Goal: Task Accomplishment & Management: Complete application form

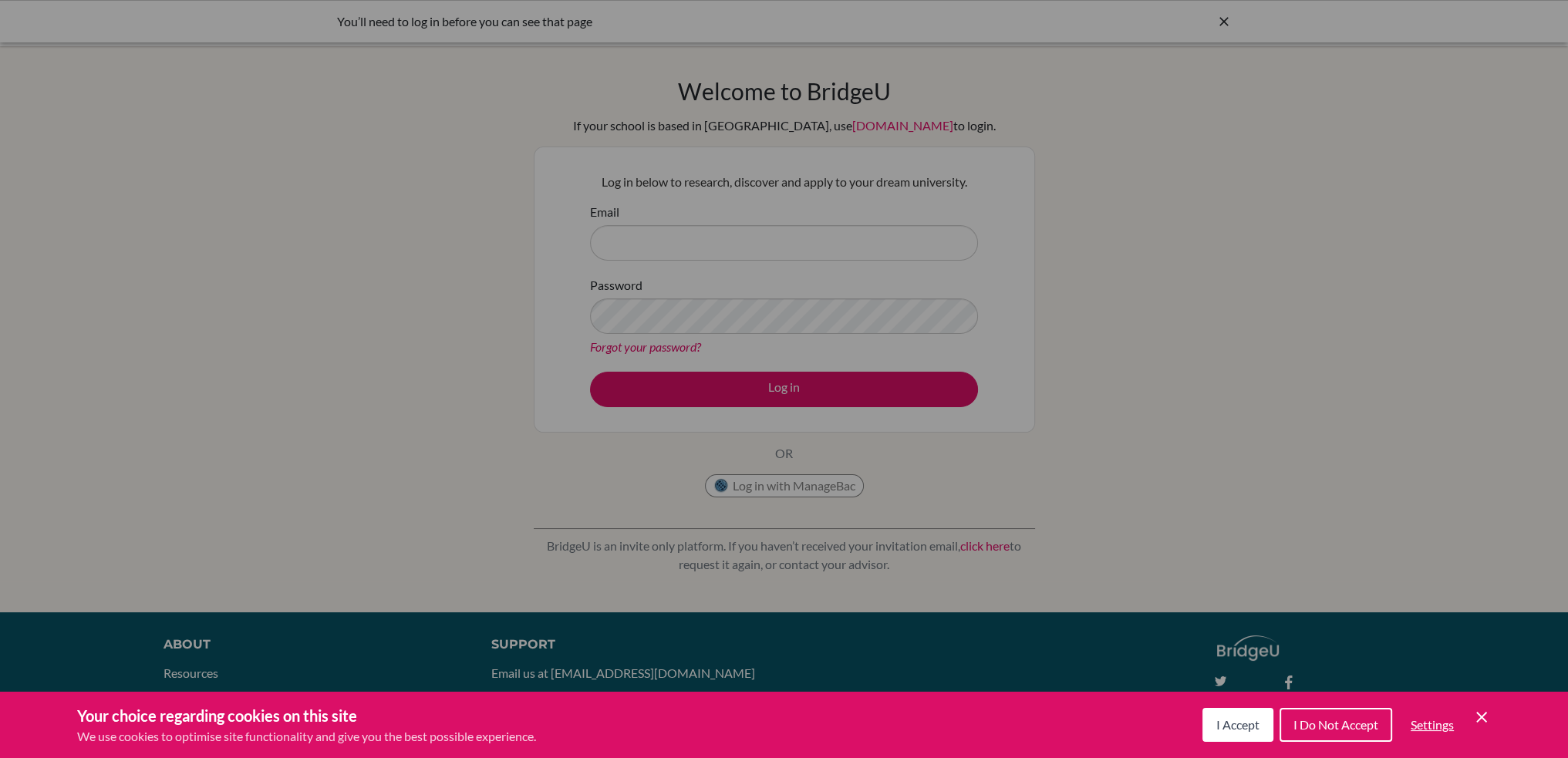
click at [1314, 725] on span "I Do Not Accept" at bounding box center [1336, 725] width 85 height 14
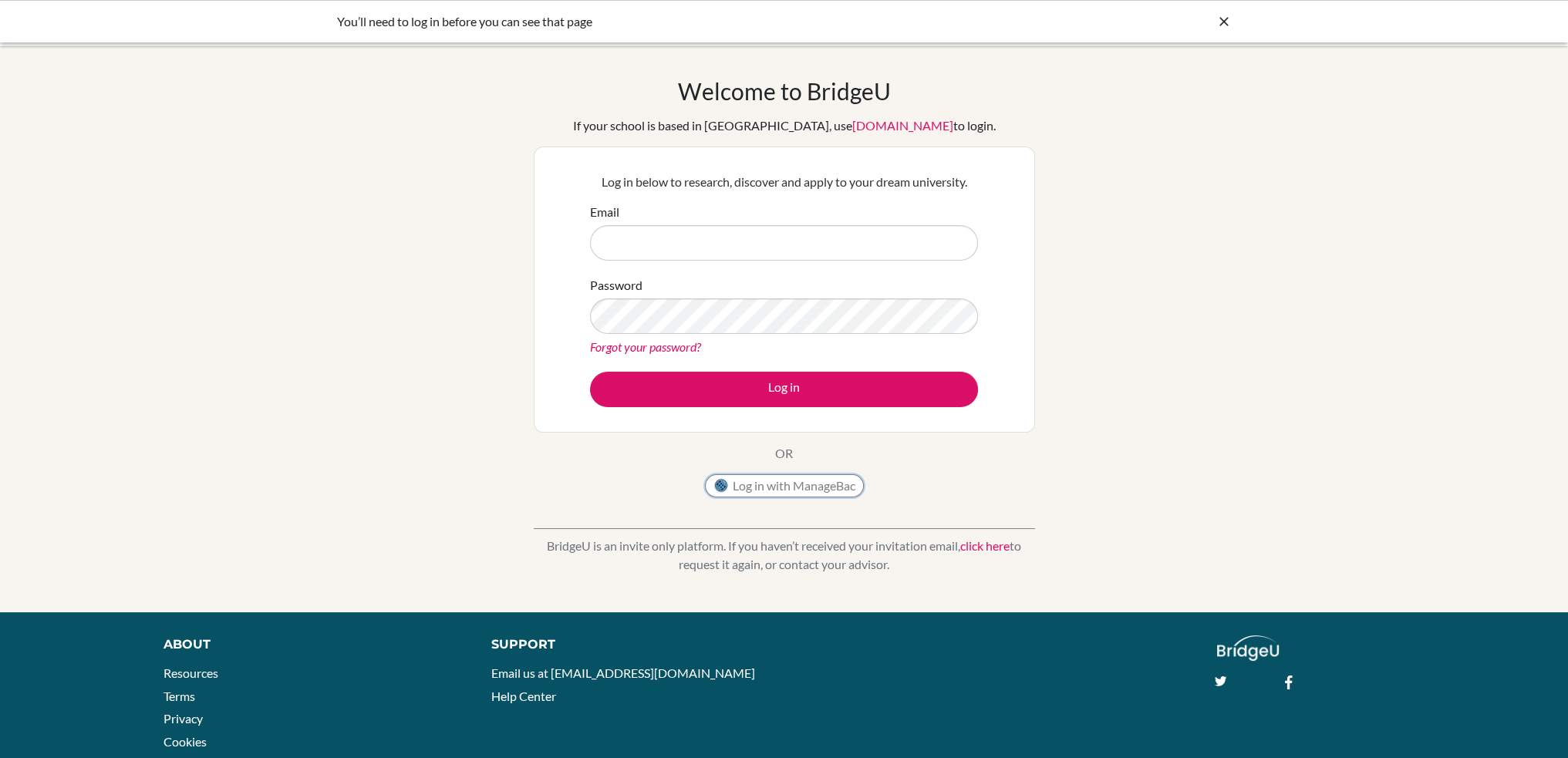
click at [782, 484] on button "Log in with ManageBac" at bounding box center [784, 486] width 159 height 23
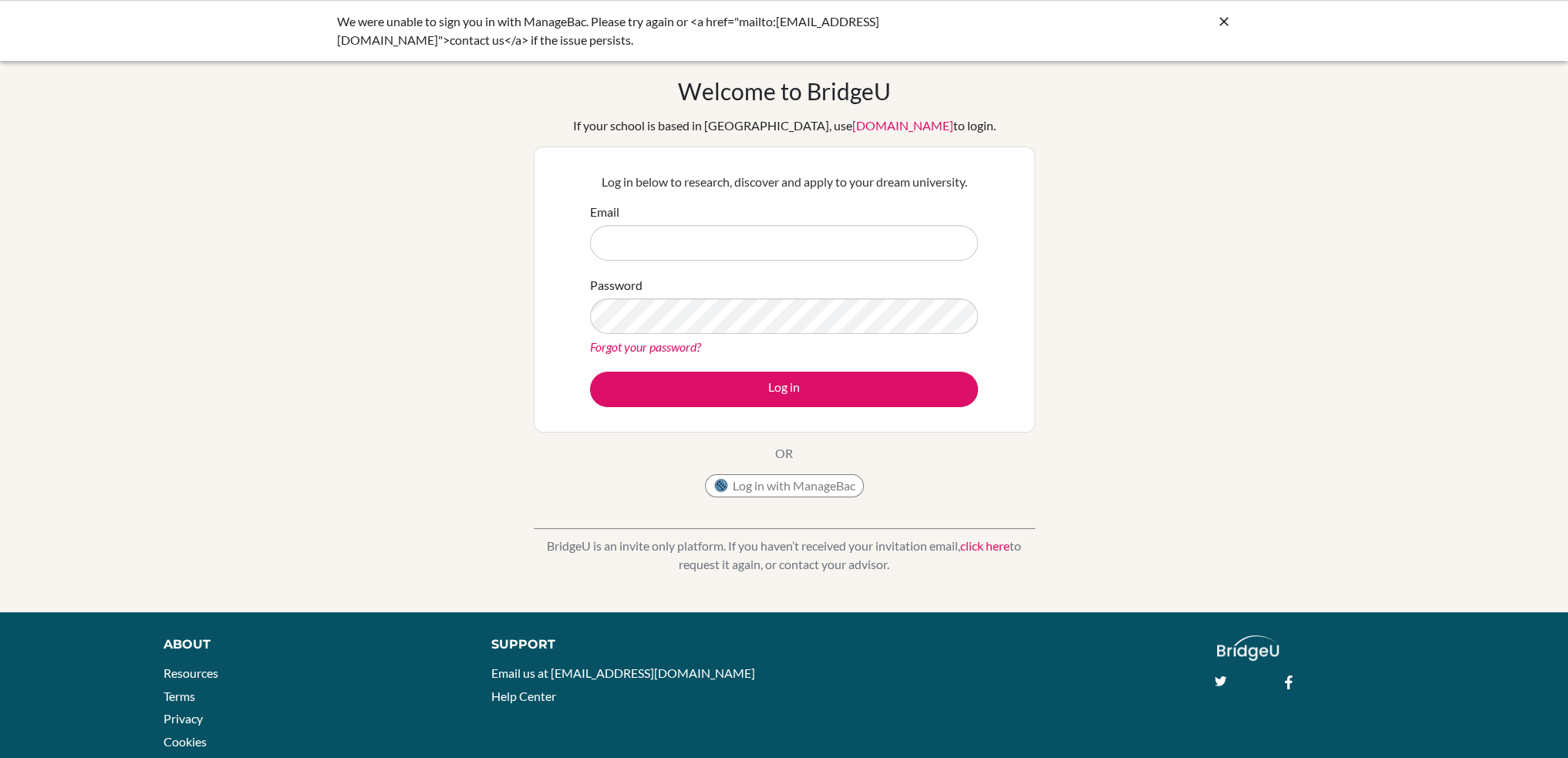
click at [732, 227] on input "Email" at bounding box center [784, 243] width 388 height 35
type input "cwoyama@aisa.sch.ae"
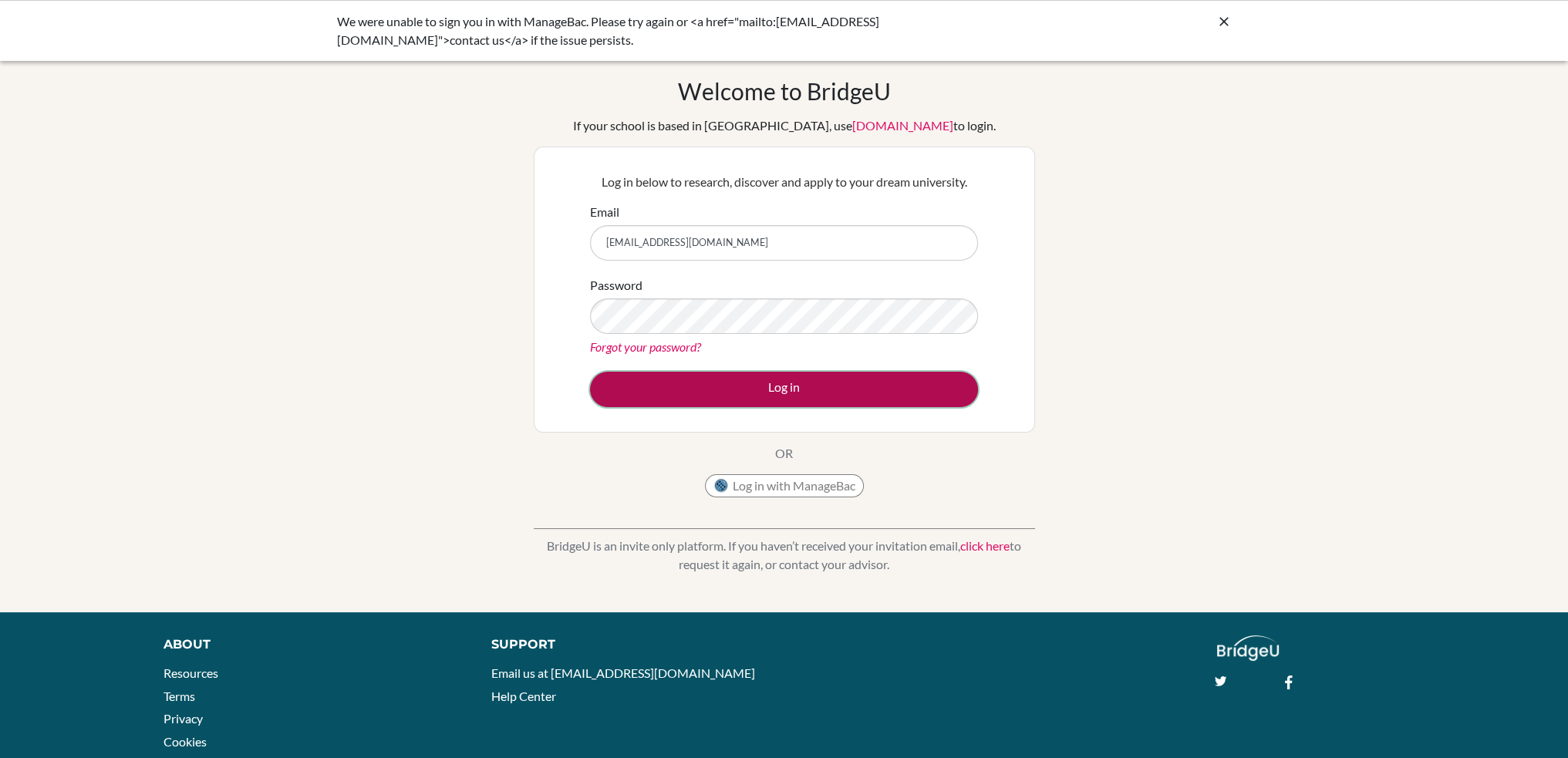
click at [709, 385] on button "Log in" at bounding box center [784, 389] width 388 height 35
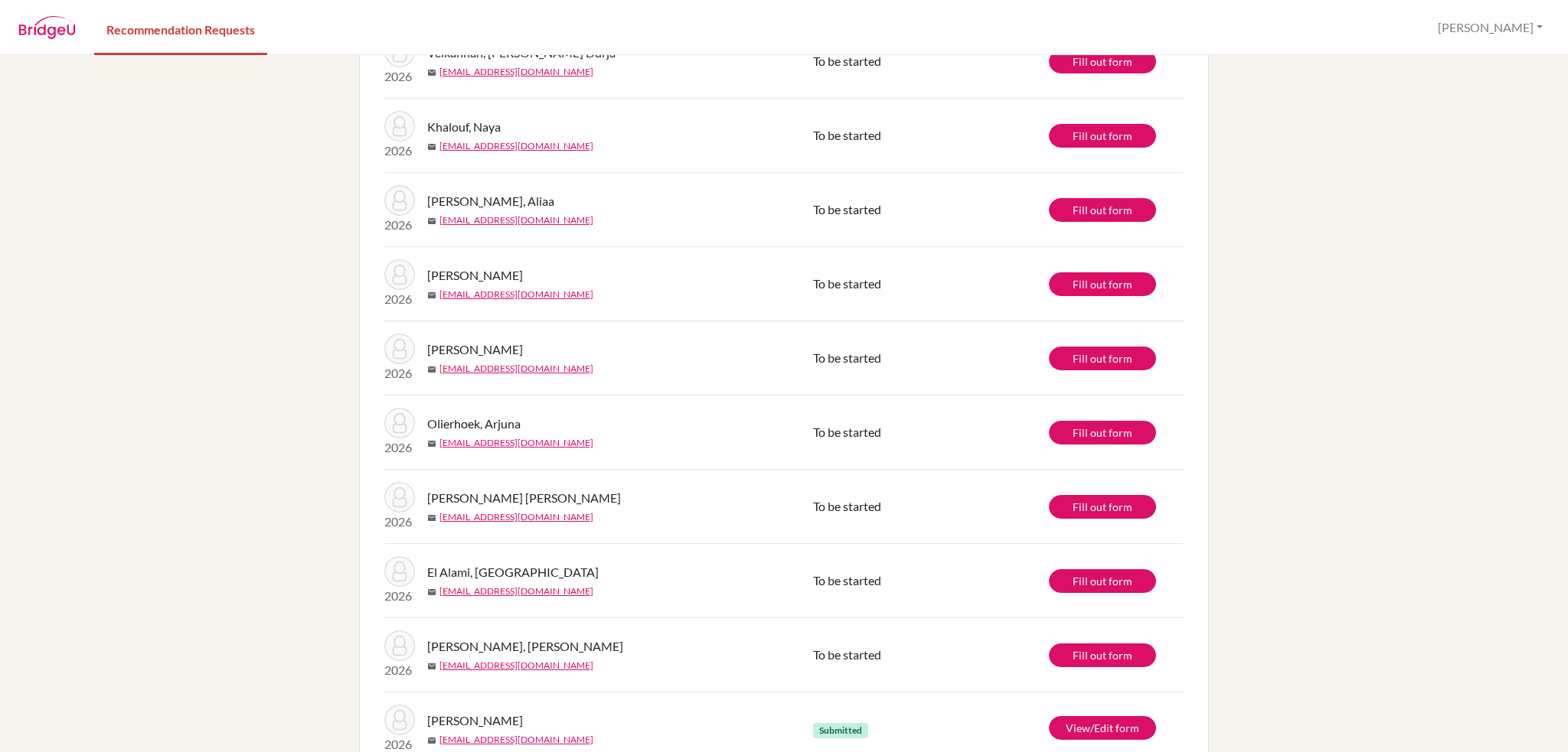
scroll to position [153, 0]
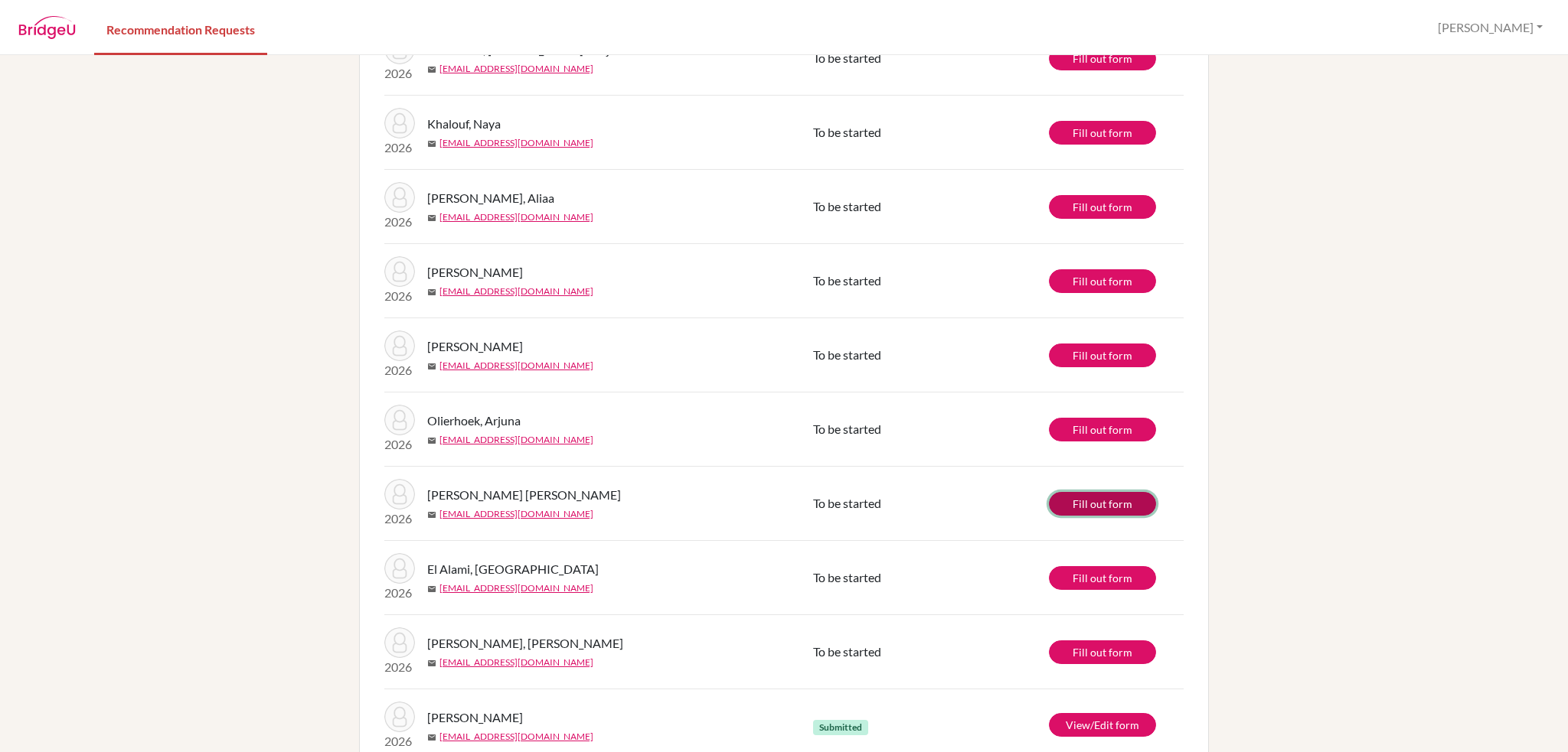
click at [1092, 509] on link "Fill out form" at bounding box center [1103, 504] width 107 height 24
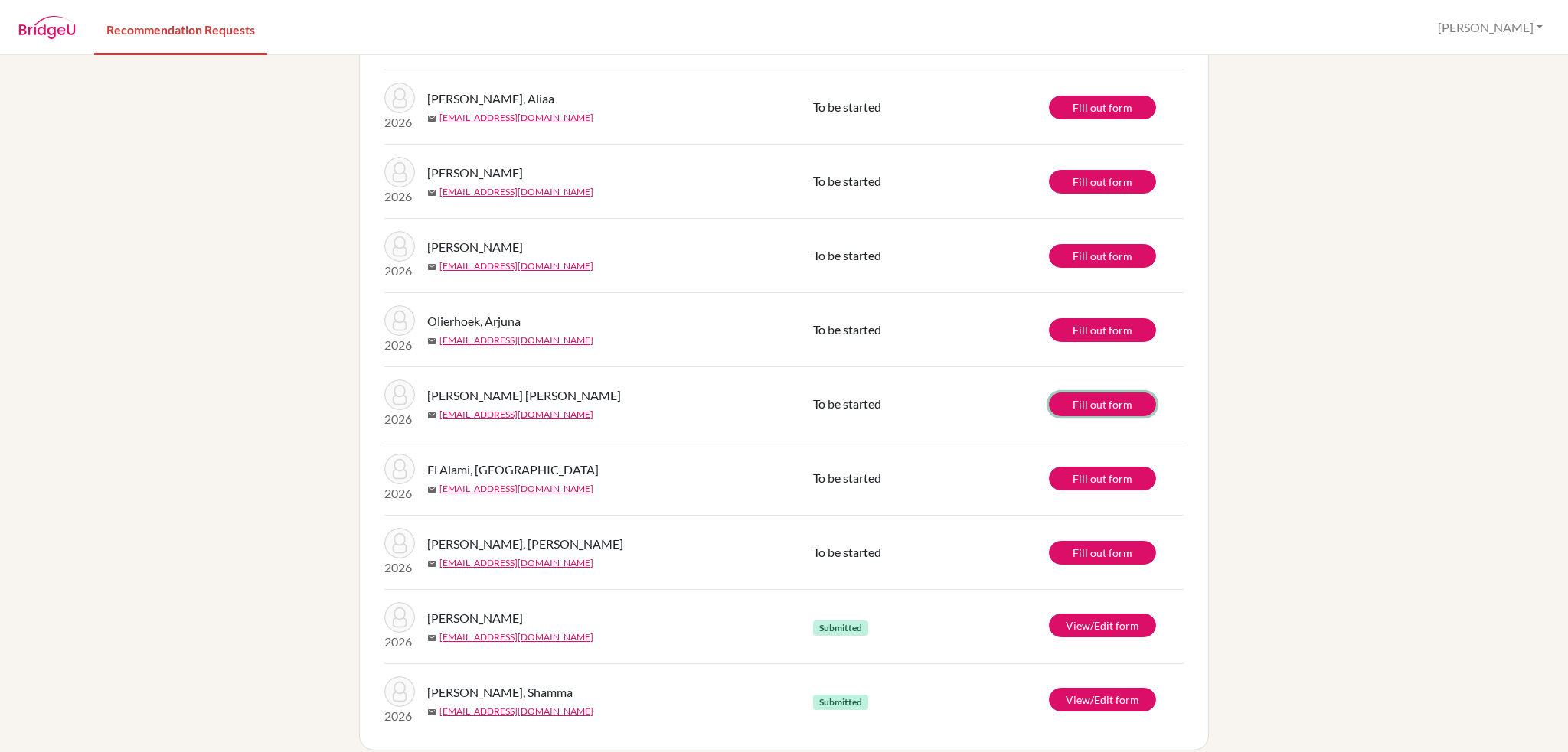
scroll to position [267, 0]
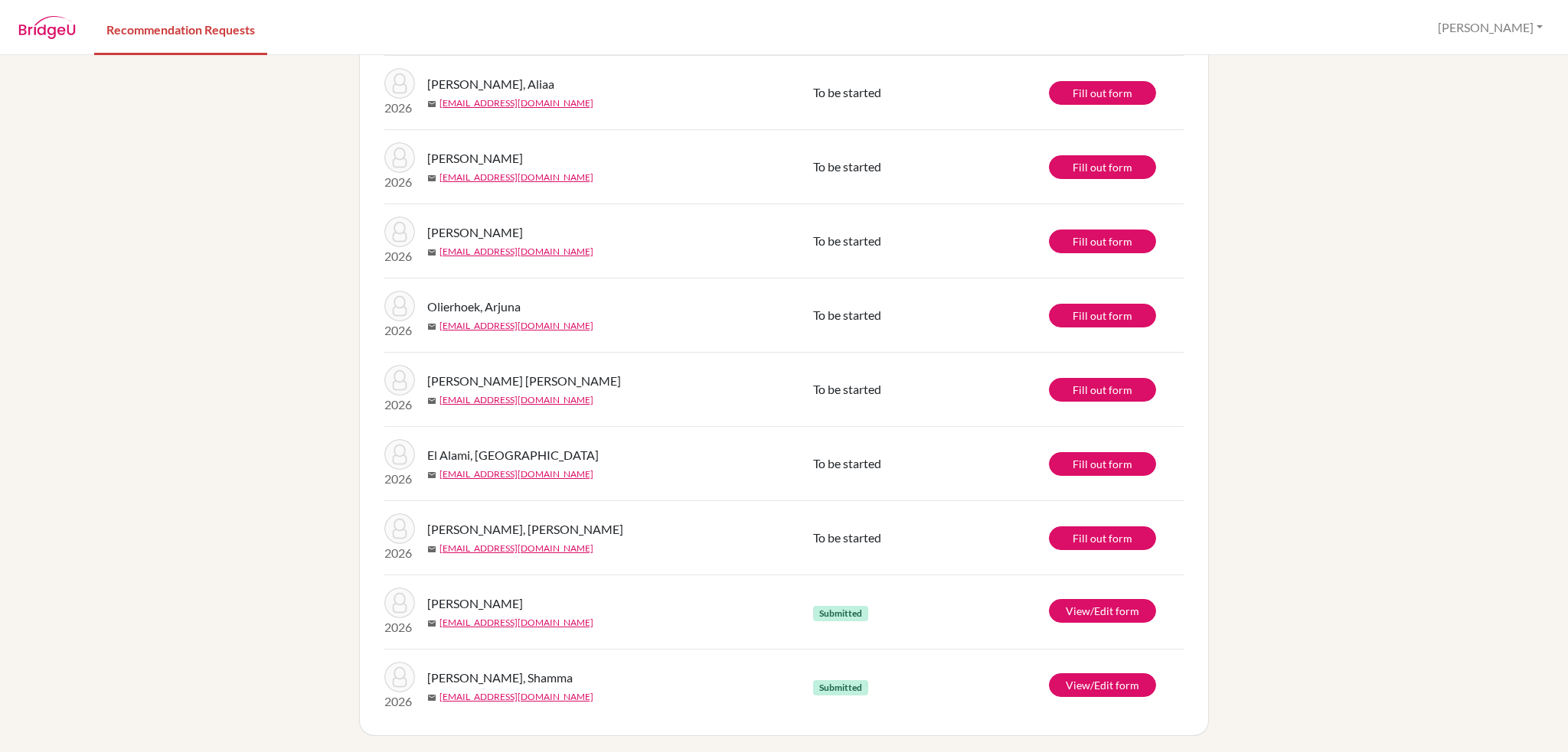
click at [505, 391] on div "[PERSON_NAME] [PERSON_NAME] mail [EMAIL_ADDRESS][DOMAIN_NAME]" at bounding box center [626, 389] width 397 height 35
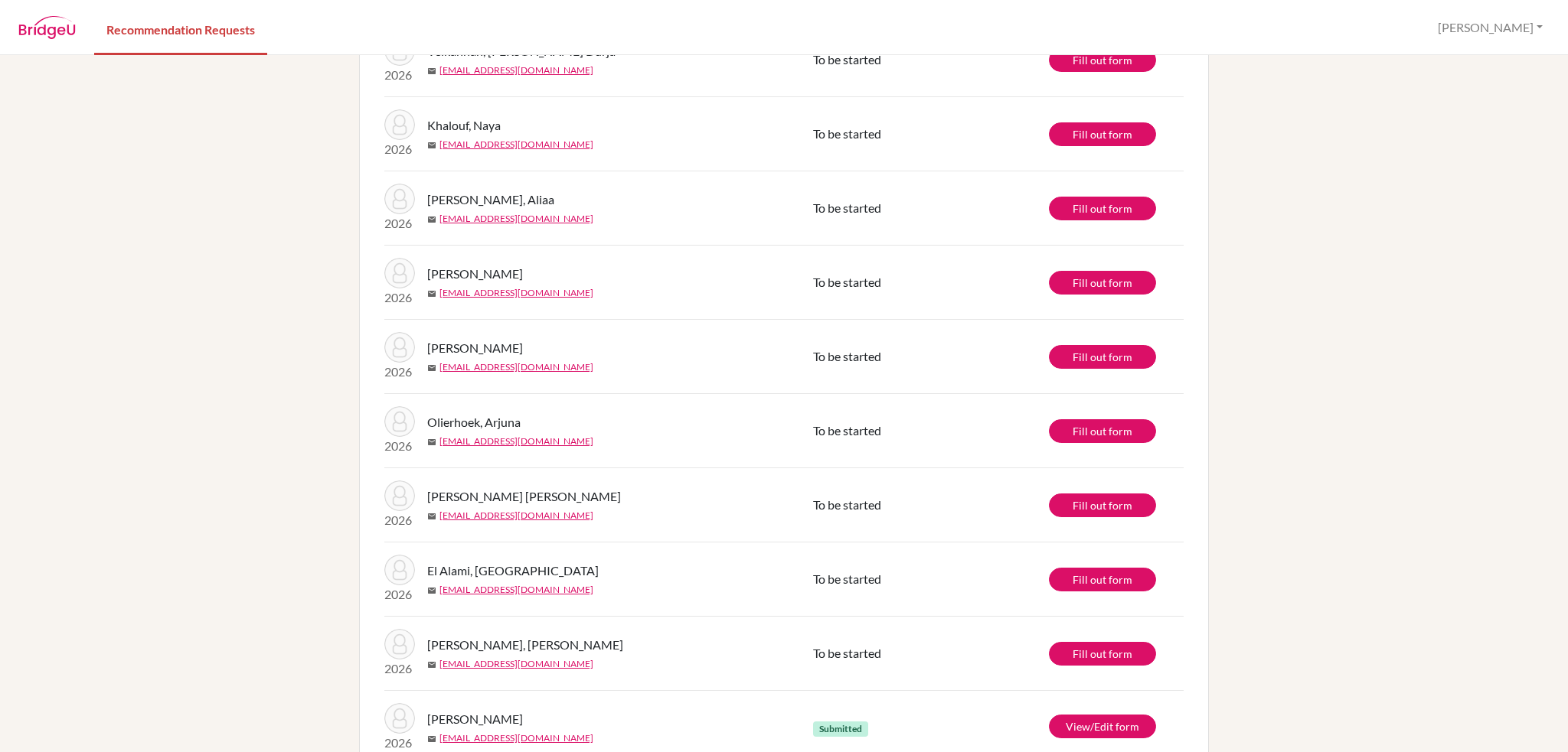
scroll to position [153, 0]
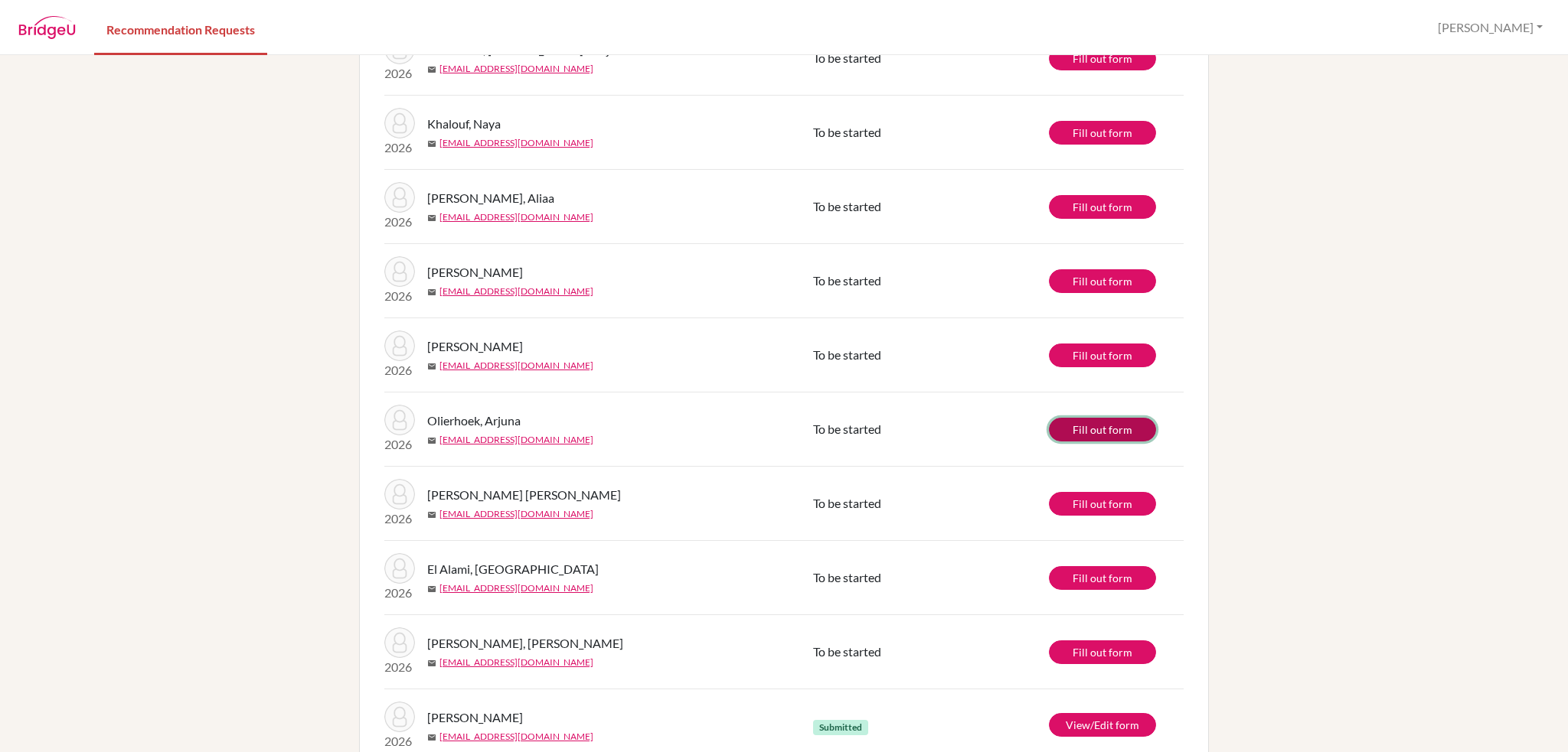
click at [1108, 430] on link "Fill out form" at bounding box center [1103, 429] width 107 height 24
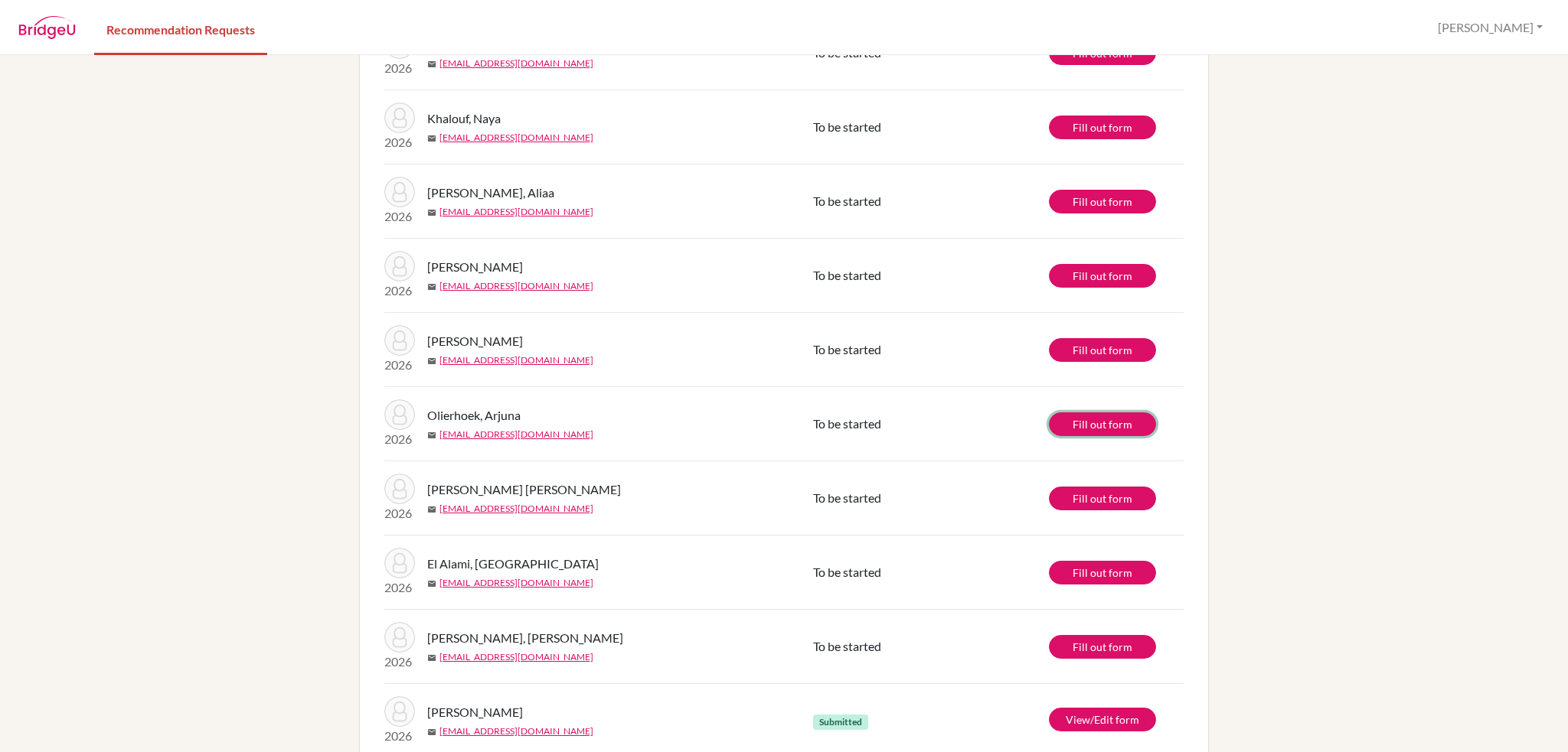
scroll to position [267, 0]
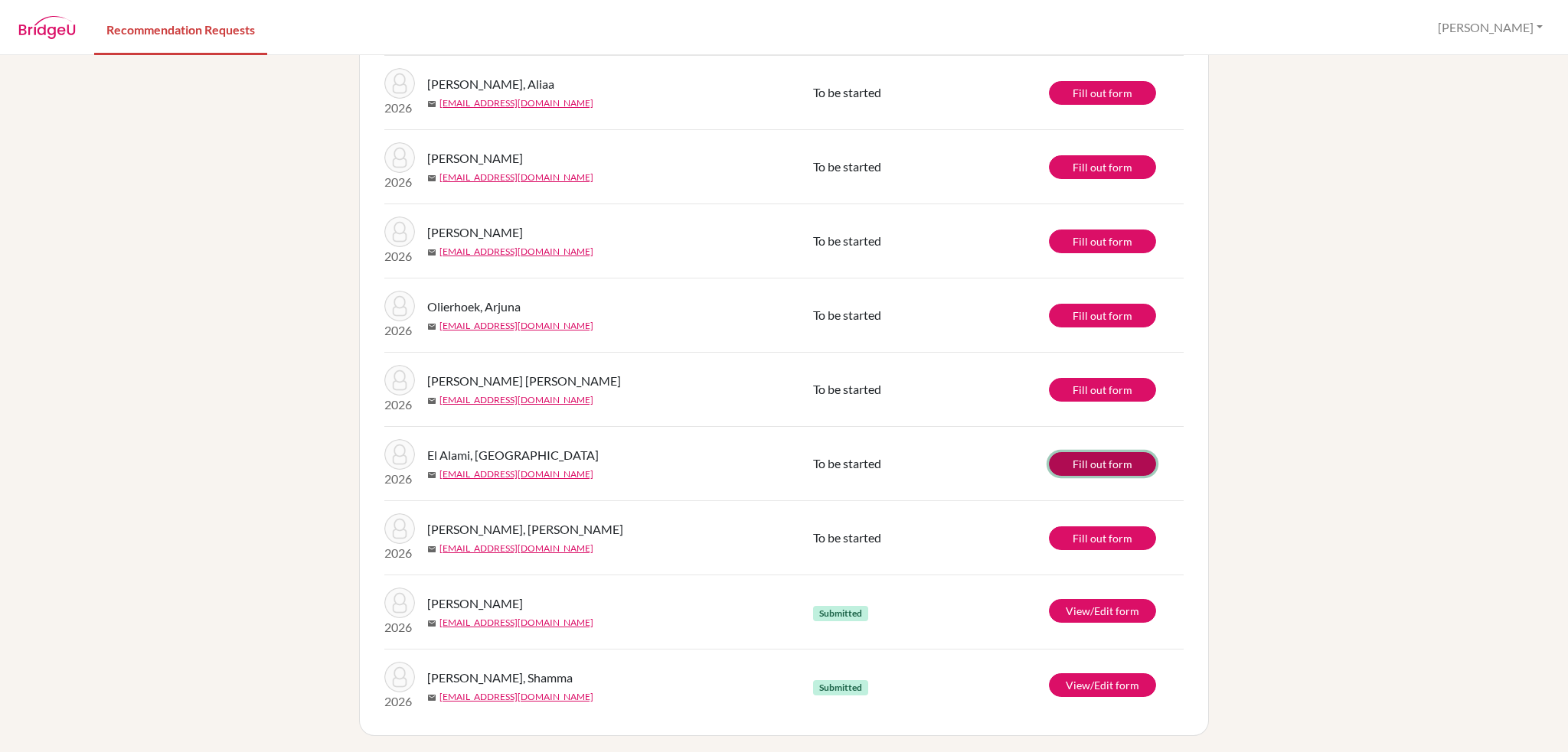
click at [1099, 462] on link "Fill out form" at bounding box center [1103, 464] width 107 height 24
